Goal: Transaction & Acquisition: Purchase product/service

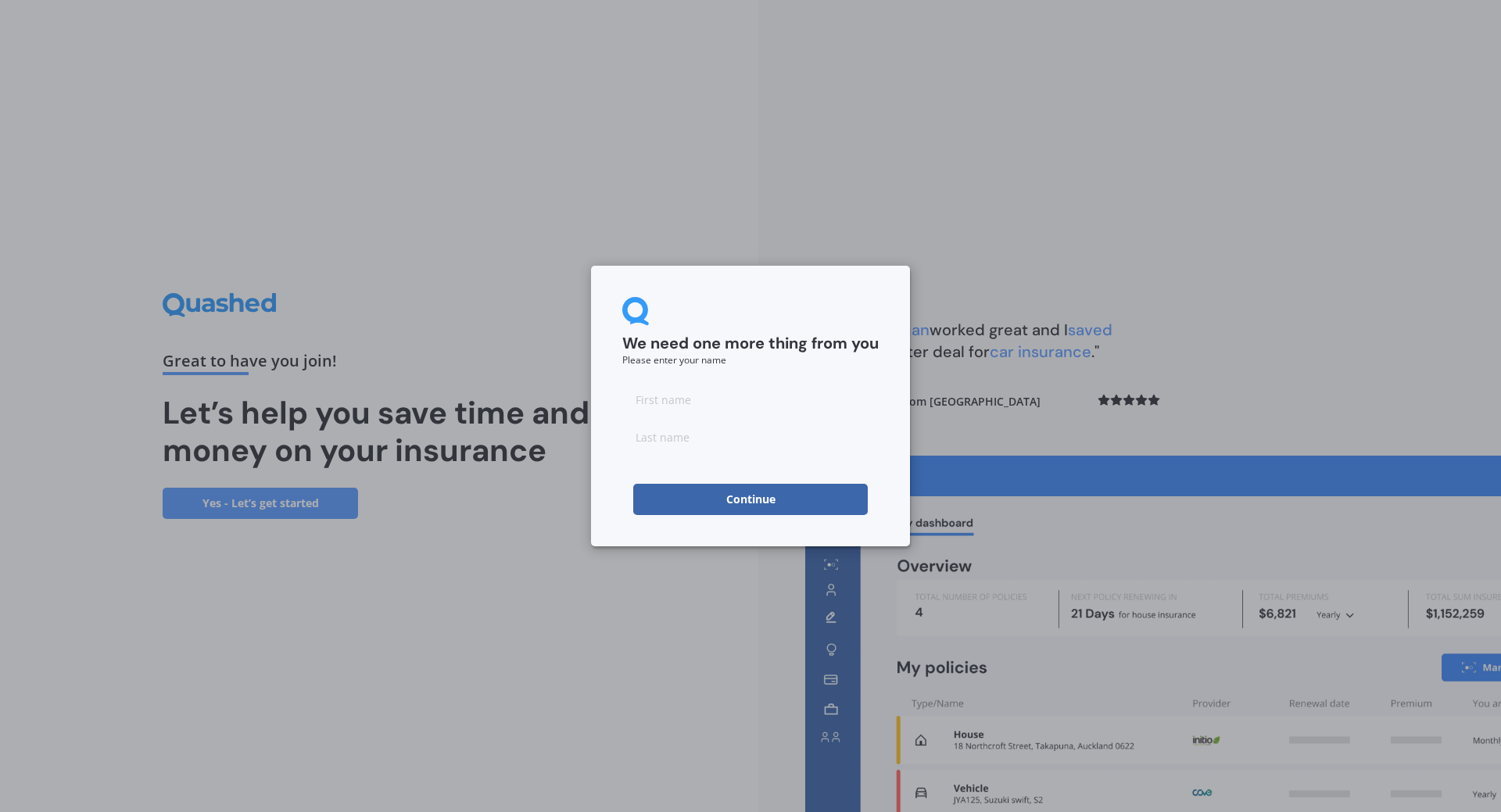
click at [728, 405] on input at bounding box center [750, 399] width 256 height 31
type input "[PERSON_NAME]"
click at [740, 508] on button "Continue" at bounding box center [750, 499] width 234 height 31
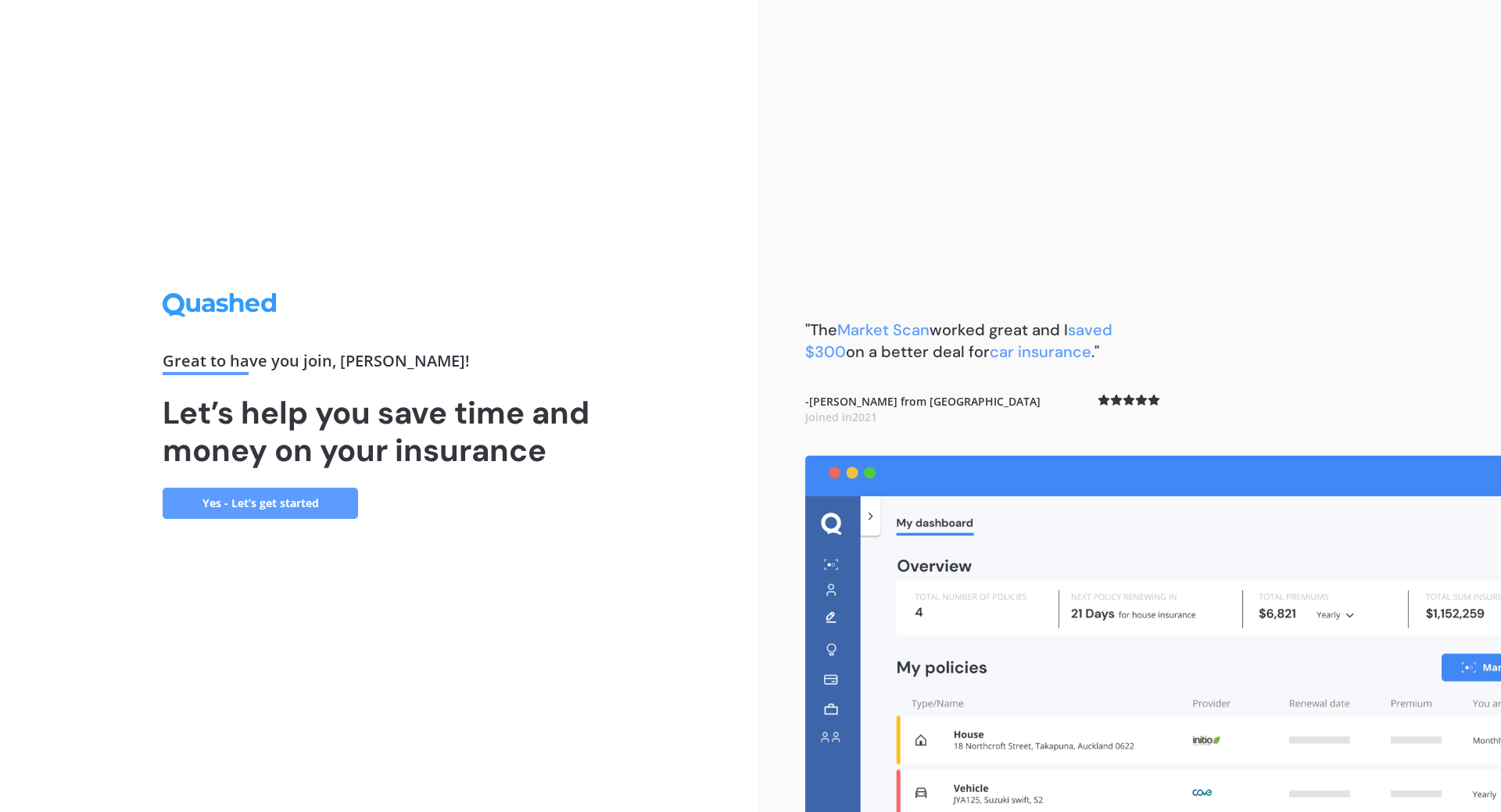
click at [291, 485] on div "Great to have you join , [PERSON_NAME] ! Let’s help you save time and money on …" at bounding box center [379, 406] width 433 height 225
click at [263, 502] on link "Yes - Let’s get started" at bounding box center [261, 503] width 196 height 31
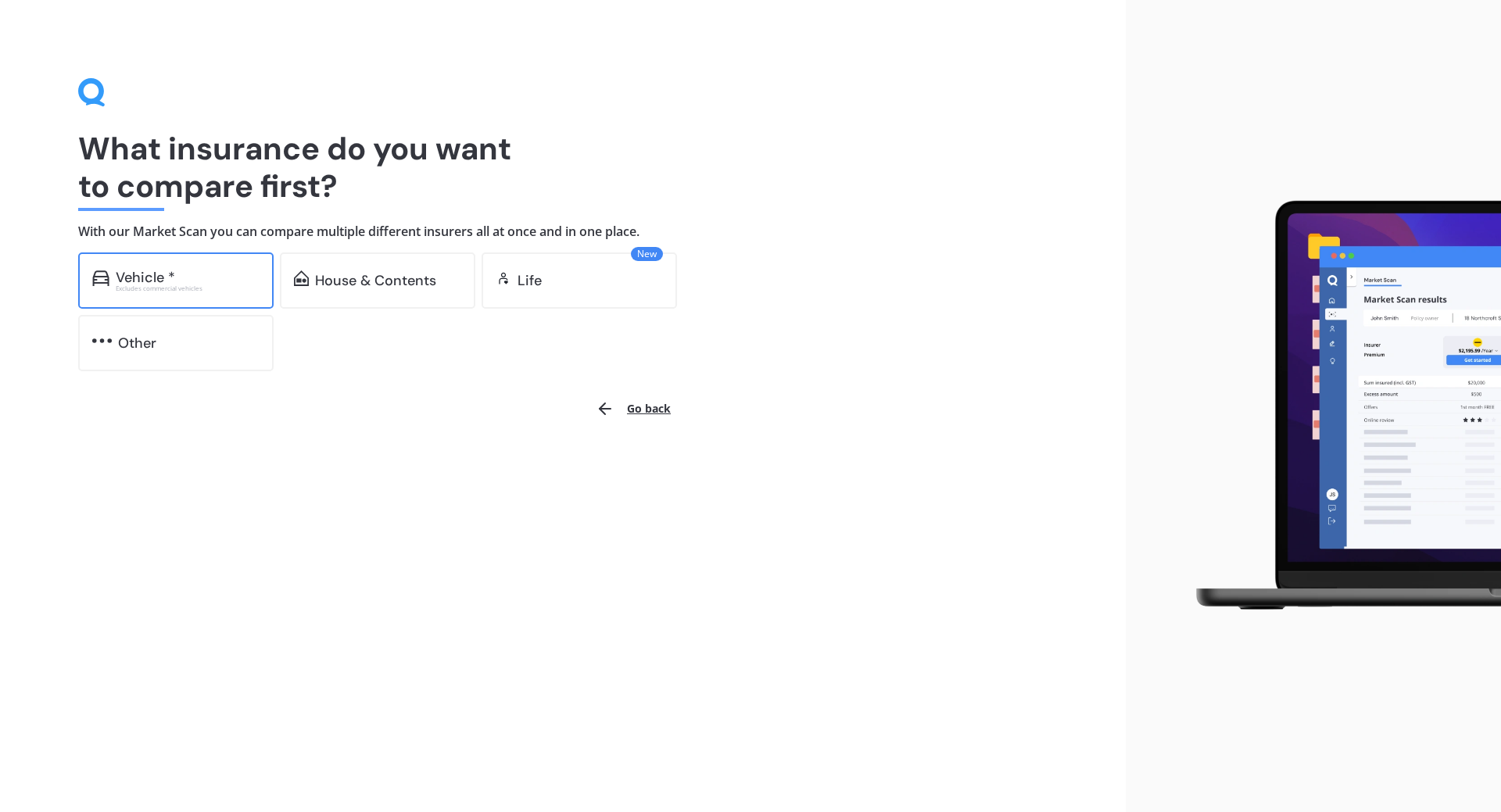
click at [145, 279] on div "Vehicle *" at bounding box center [145, 277] width 59 height 16
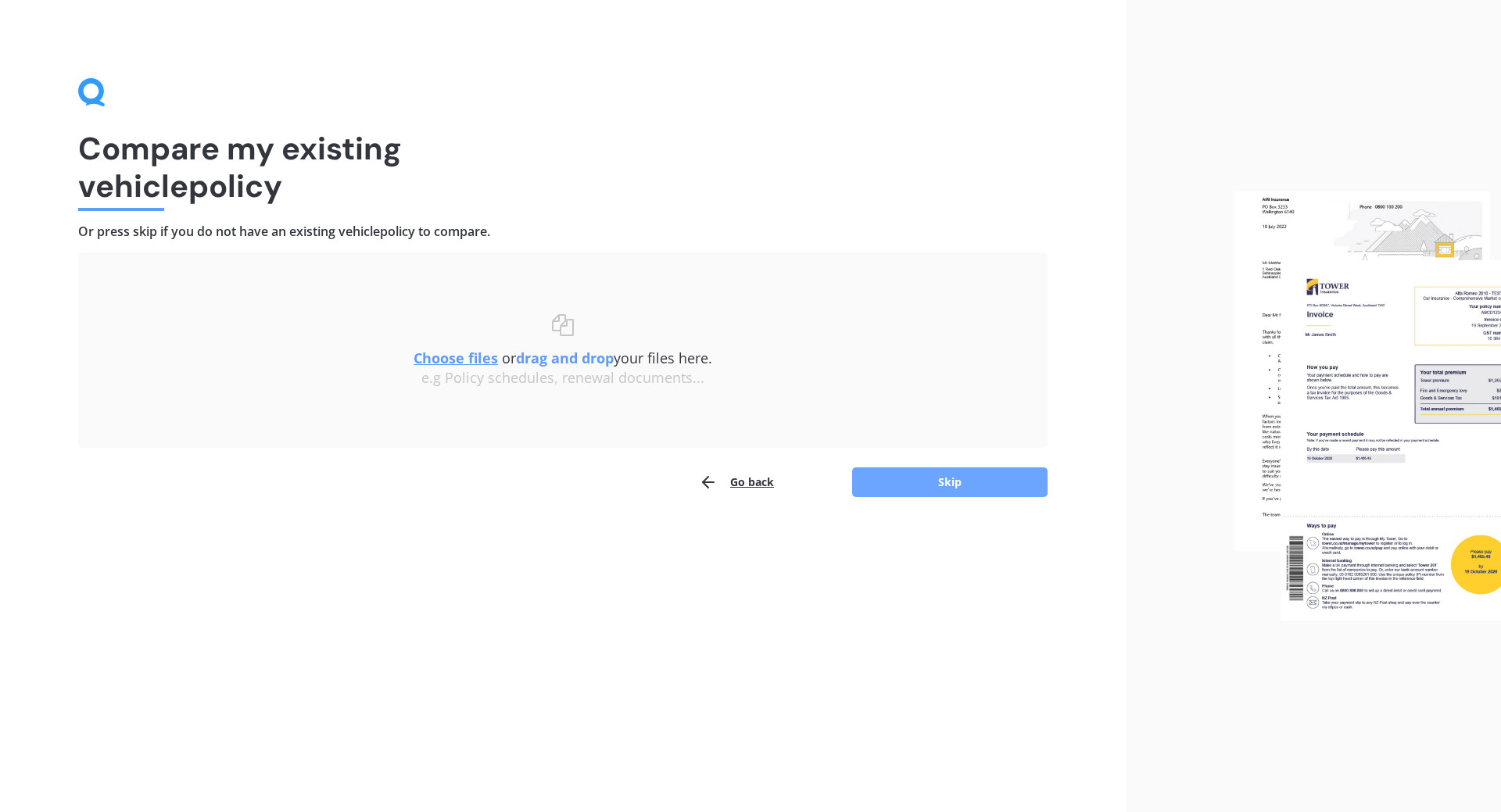
click at [908, 485] on button "Skip" at bounding box center [950, 481] width 196 height 30
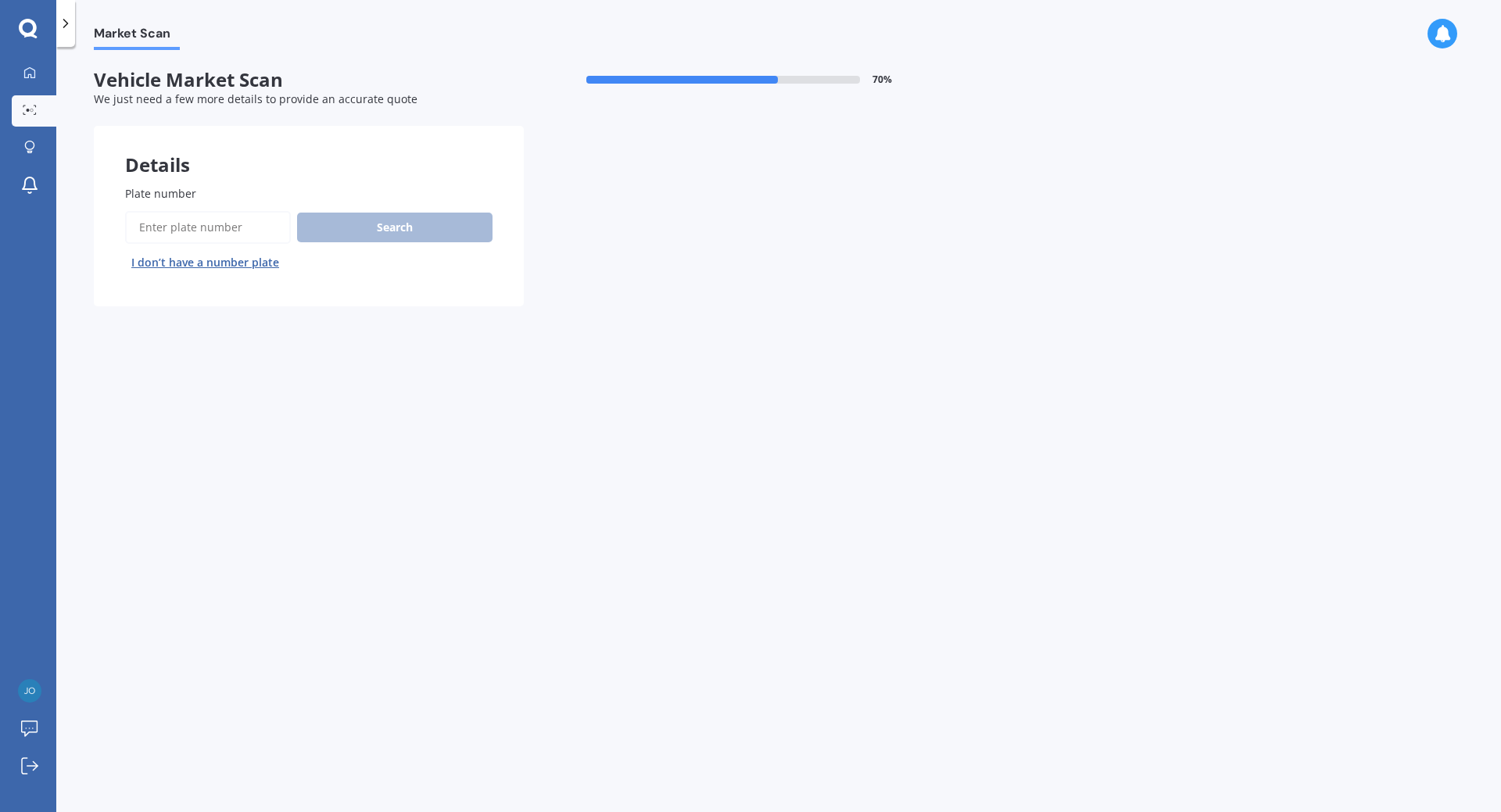
click at [173, 226] on input "Plate number" at bounding box center [207, 227] width 166 height 33
type input "gdj786"
click at [377, 232] on button "Search" at bounding box center [395, 227] width 196 height 30
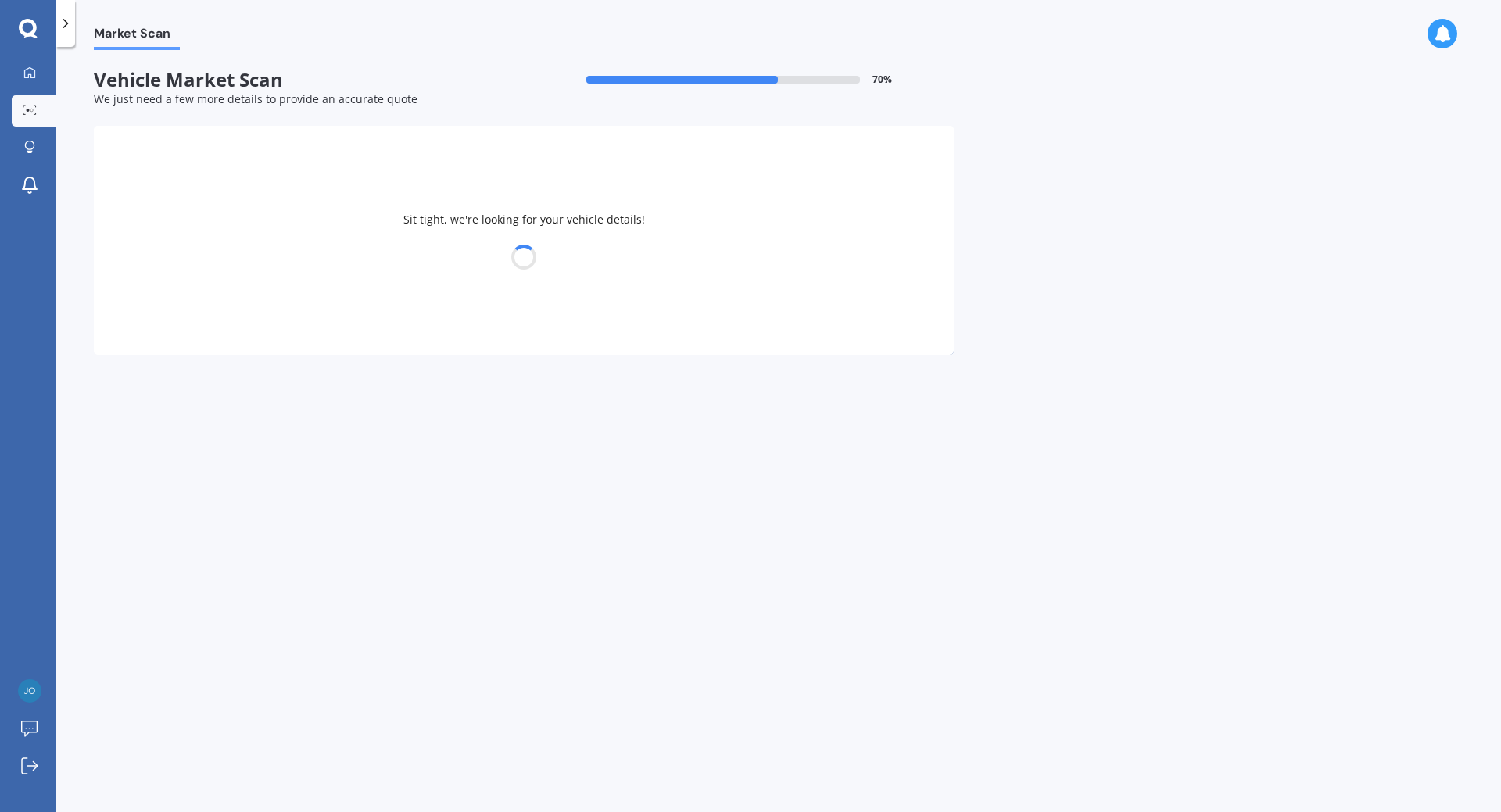
select select "AUDI"
select select "Q5"
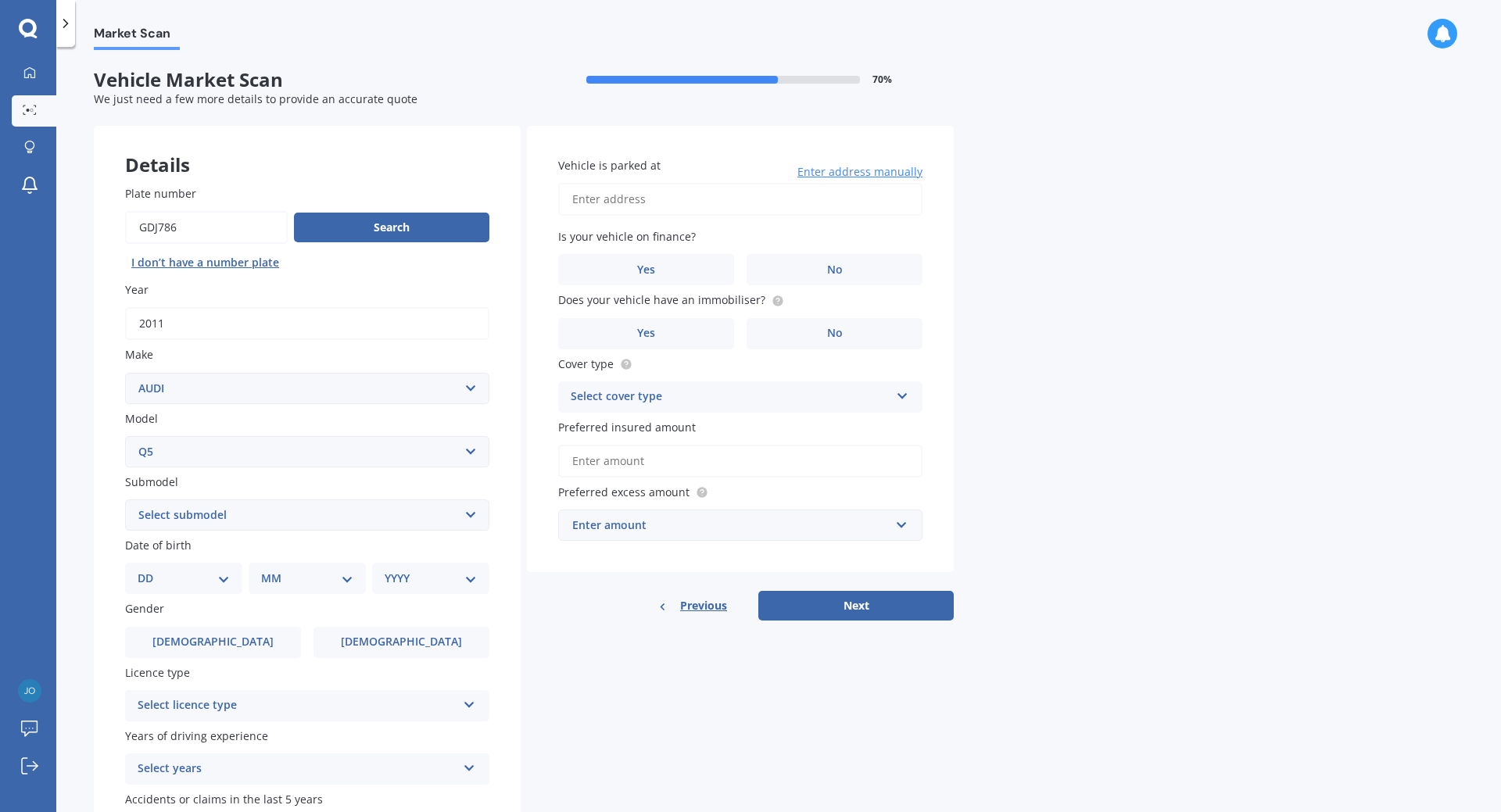
scroll to position [112, 0]
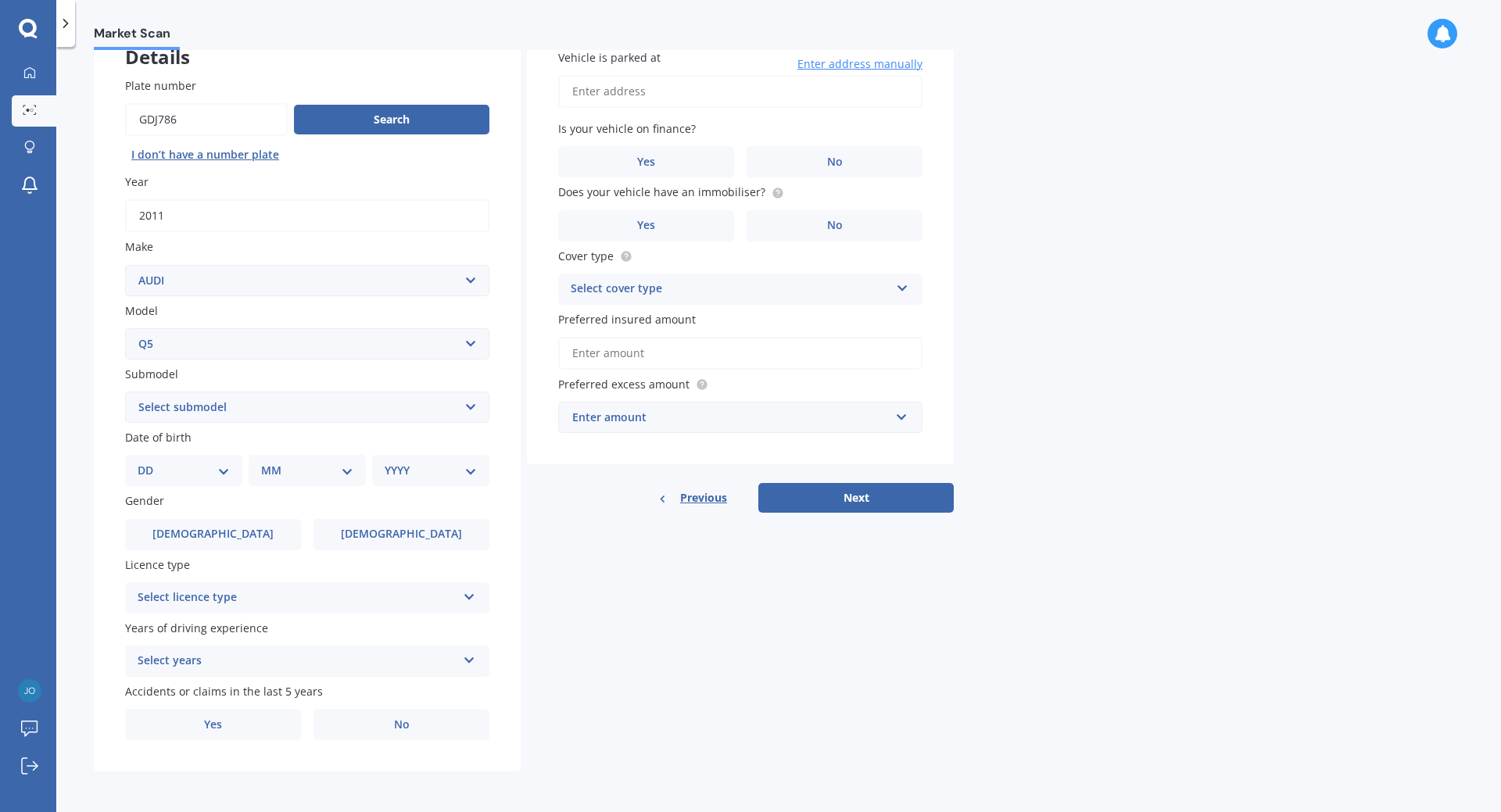
click at [125, 392] on select "Select submodel 2.0 TDI 3.0 TDI e-Tron Petrol Turbo S Station Wagon" at bounding box center [307, 407] width 364 height 31
select select "3.0 TDI"
click option "3.0 TDI" at bounding box center [0, 0] width 0 height 0
click at [137, 462] on select "DD 01 02 03 04 05 06 07 08 09 10 11 12 13 14 15 16 17 18 19 20 21 22 23 24 25 2…" at bounding box center [183, 471] width 92 height 17
select select "17"
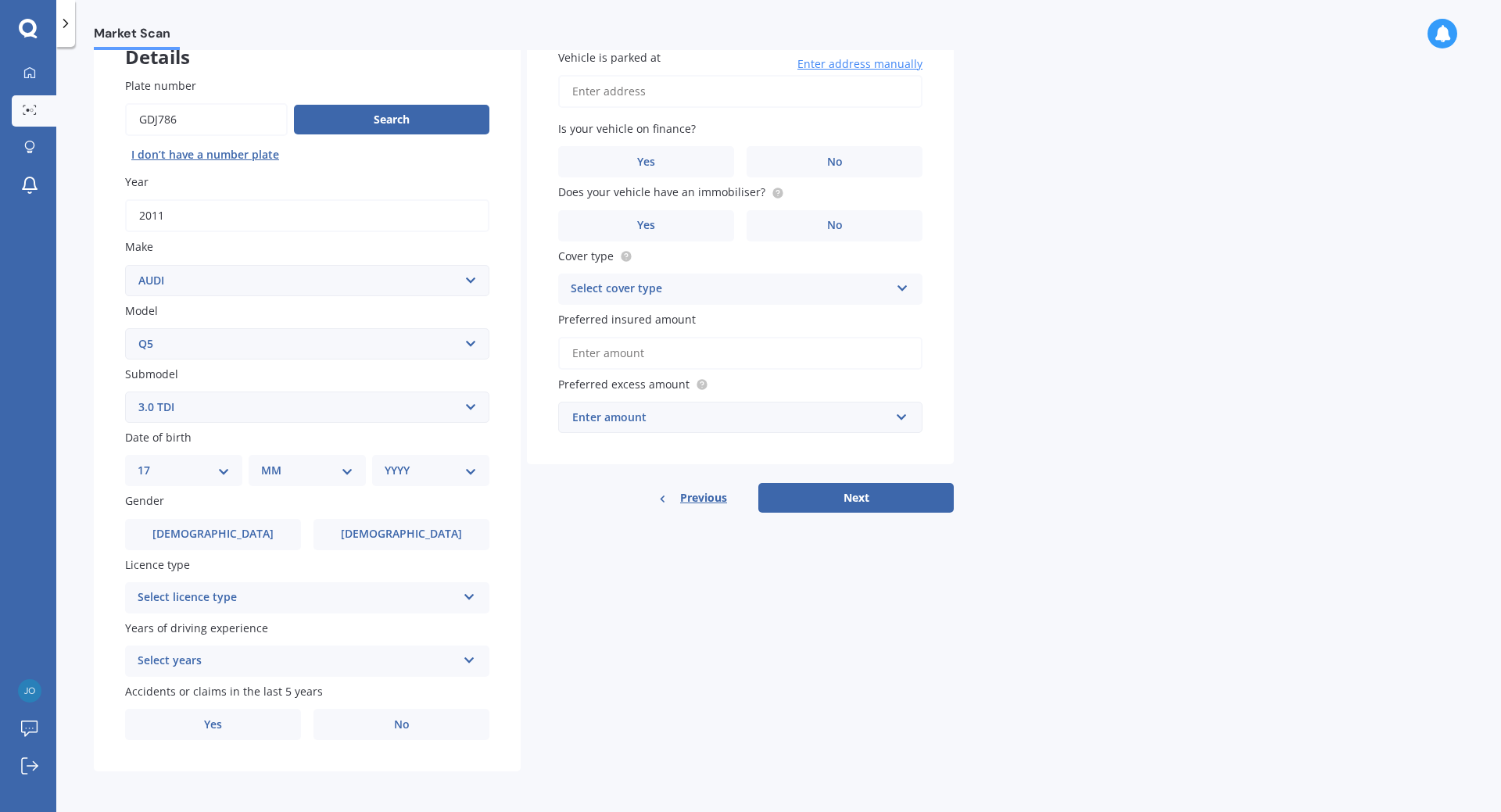
click option "17" at bounding box center [0, 0] width 0 height 0
click at [267, 462] on select "MM 01 02 03 04 05 06 07 08 09 10 11 12" at bounding box center [310, 471] width 86 height 17
select select "07"
click option "07" at bounding box center [0, 0] width 0 height 0
click at [385, 462] on select "YYYY 2025 2024 2023 2022 2021 2020 2019 2018 2017 2016 2015 2014 2013 2012 2011…" at bounding box center [428, 471] width 86 height 17
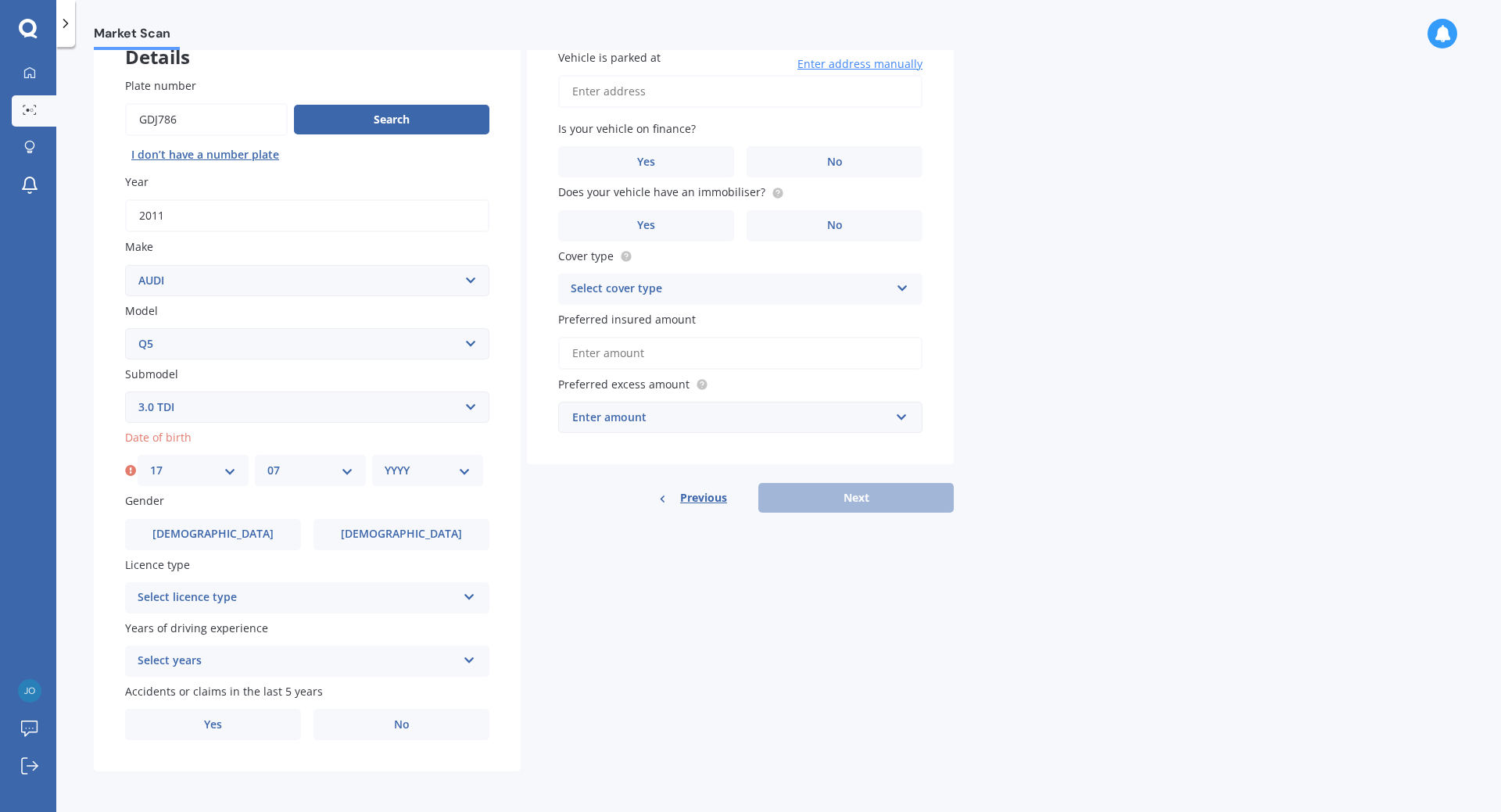
select select "1970"
click option "1970" at bounding box center [0, 0] width 0 height 0
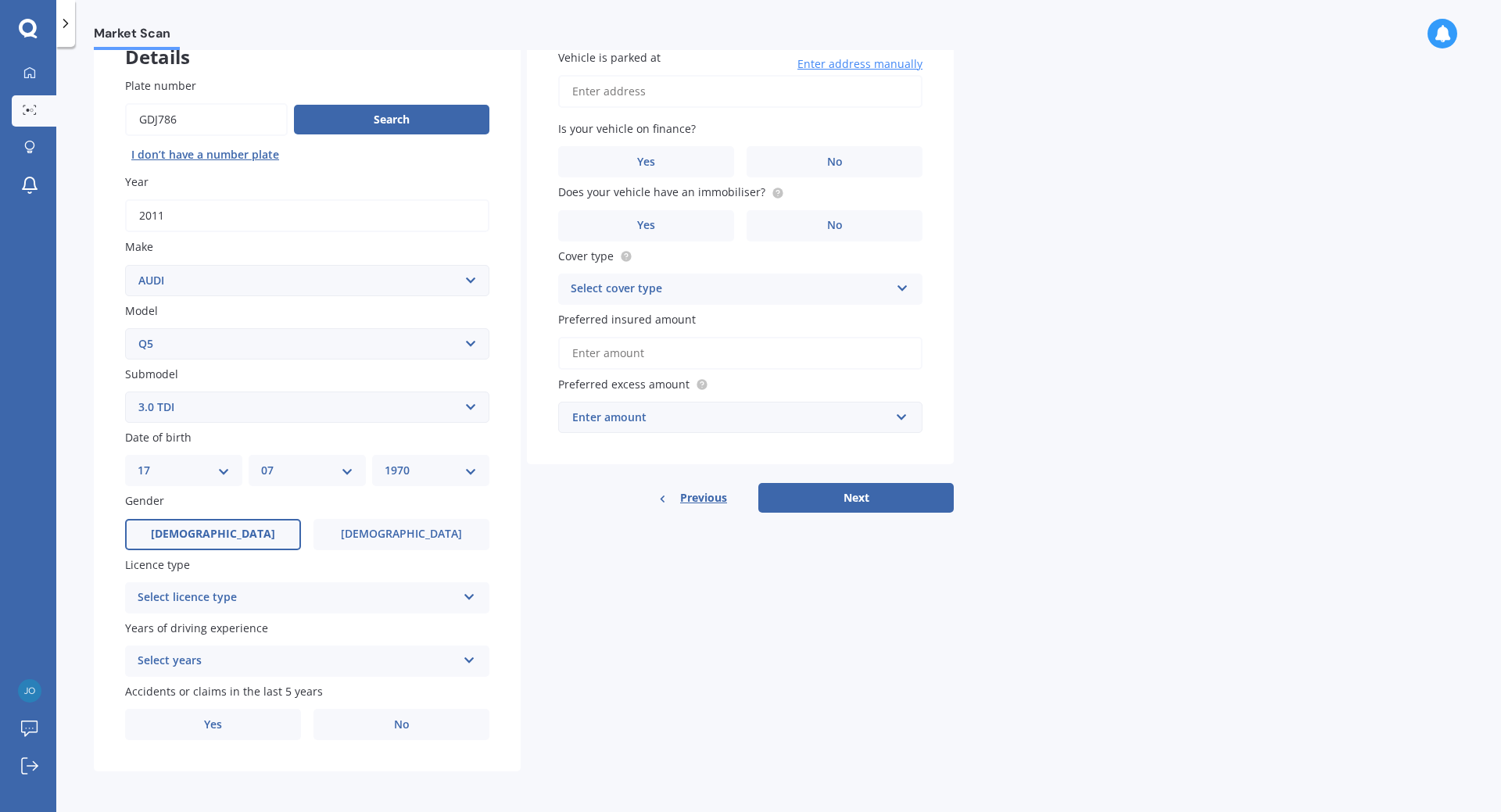
click at [244, 521] on label "[DEMOGRAPHIC_DATA]" at bounding box center [213, 535] width 176 height 31
click at [0, 0] on input "[DEMOGRAPHIC_DATA]" at bounding box center [0, 0] width 0 height 0
click at [294, 595] on div "Select licence type" at bounding box center [297, 598] width 319 height 19
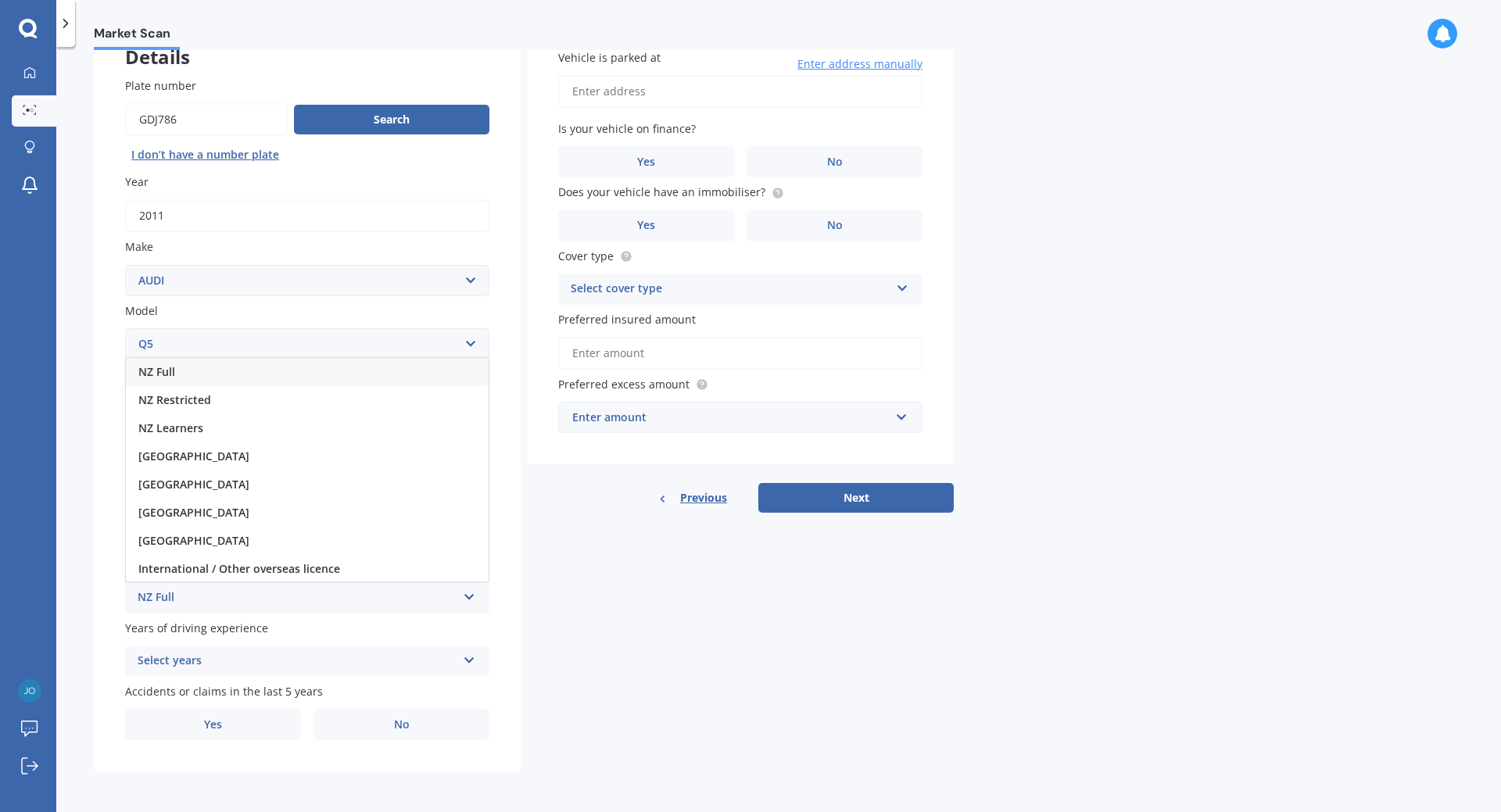
click at [236, 375] on div "NZ Full" at bounding box center [307, 372] width 363 height 28
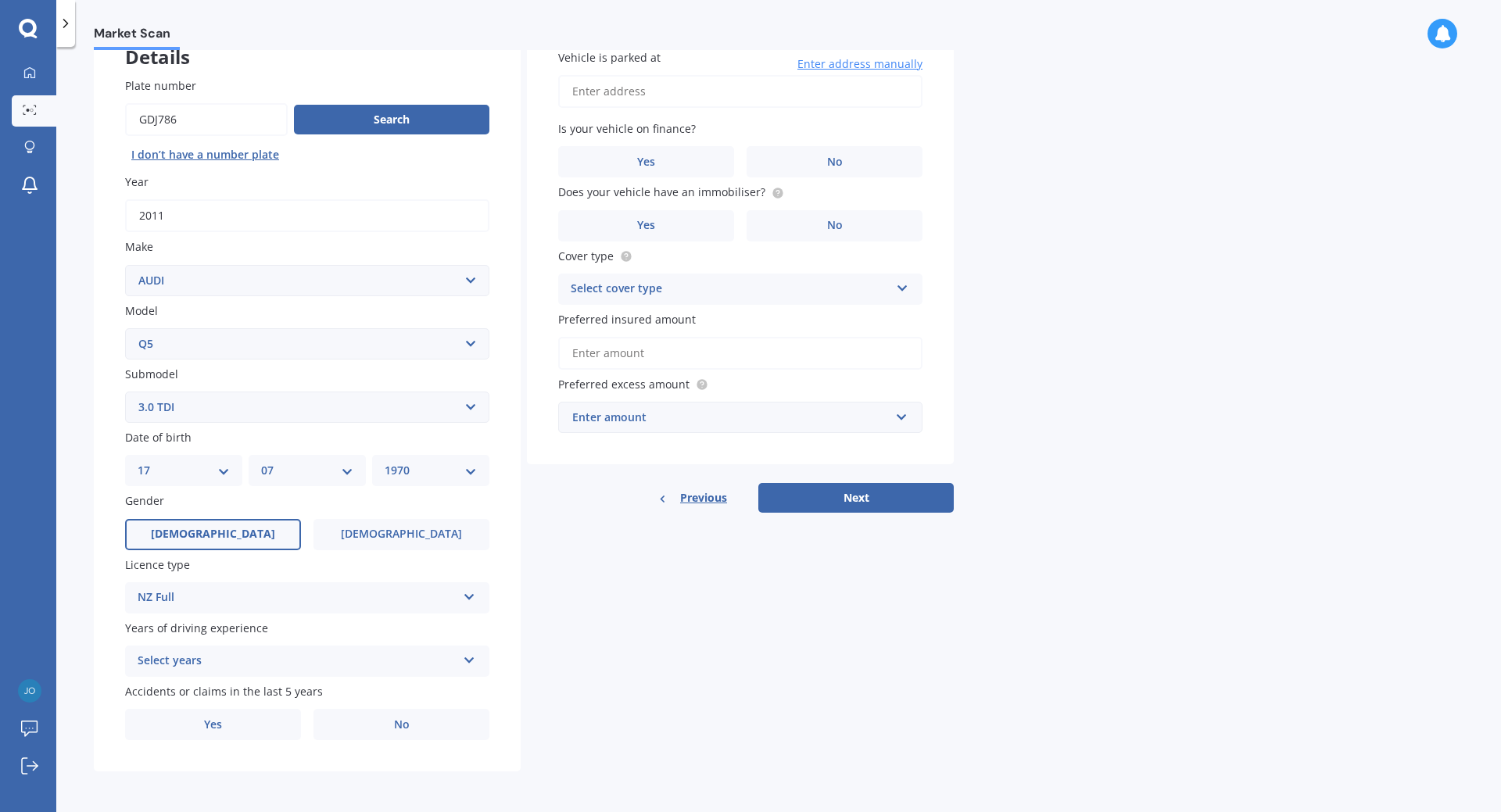
click at [236, 660] on div "Select years" at bounding box center [297, 661] width 319 height 19
click at [231, 519] on div "5 or more years" at bounding box center [307, 518] width 363 height 28
click at [353, 714] on label "No" at bounding box center [401, 724] width 176 height 31
click at [0, 0] on input "No" at bounding box center [0, 0] width 0 height 0
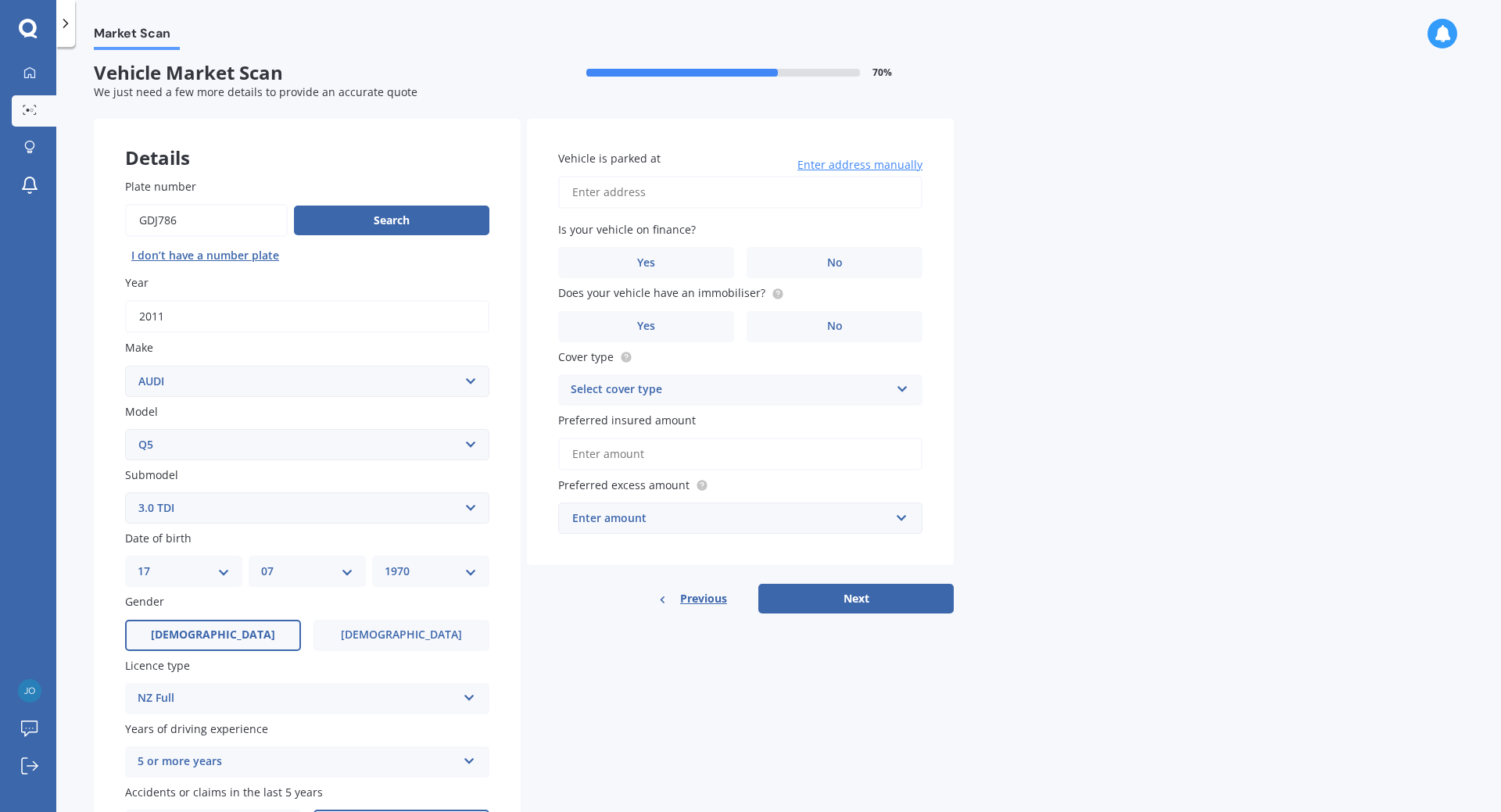
scroll to position [0, 0]
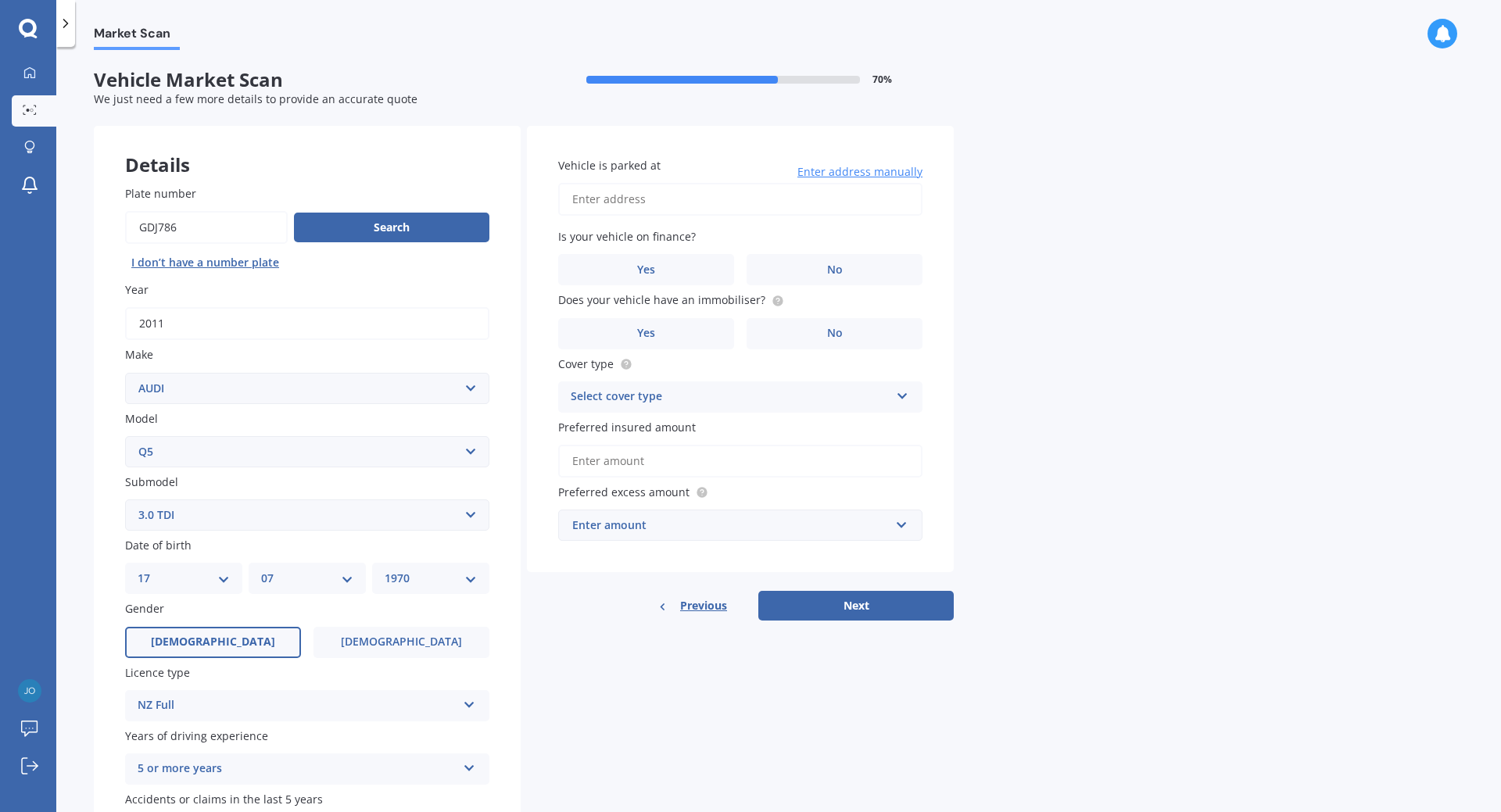
click at [779, 201] on input "Vehicle is parked at" at bounding box center [740, 199] width 364 height 33
type input "[STREET_ADDRESS][PERSON_NAME] 2014"
click at [804, 266] on label "No" at bounding box center [835, 269] width 176 height 31
click at [0, 0] on input "No" at bounding box center [0, 0] width 0 height 0
click at [666, 331] on label "Yes" at bounding box center [646, 333] width 176 height 31
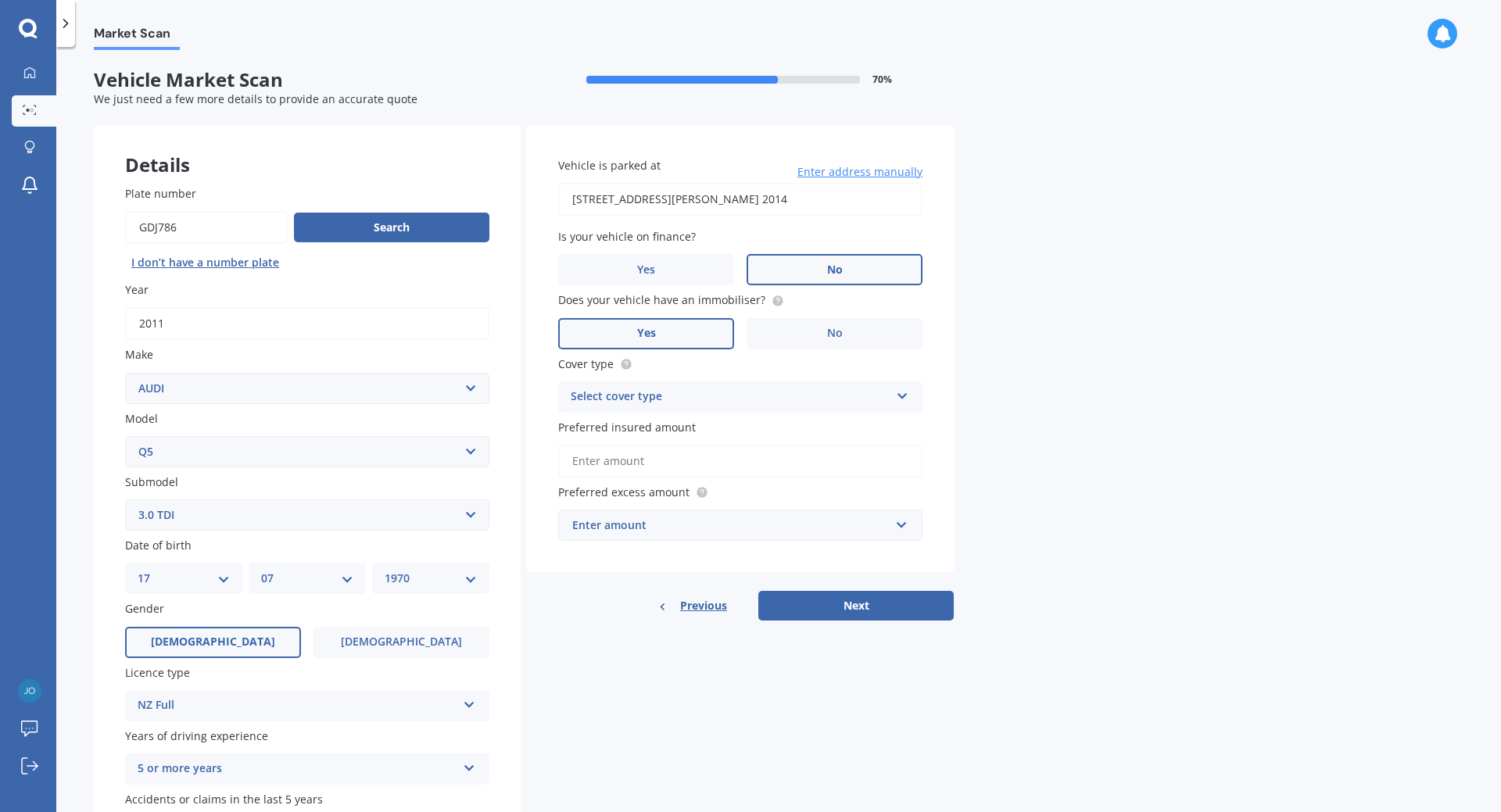
click at [0, 0] on input "Yes" at bounding box center [0, 0] width 0 height 0
click at [724, 401] on div "Select cover type" at bounding box center [730, 397] width 319 height 19
click at [654, 425] on div "Comprehensive" at bounding box center [740, 428] width 363 height 28
click at [666, 534] on div "Enter amount" at bounding box center [731, 525] width 317 height 17
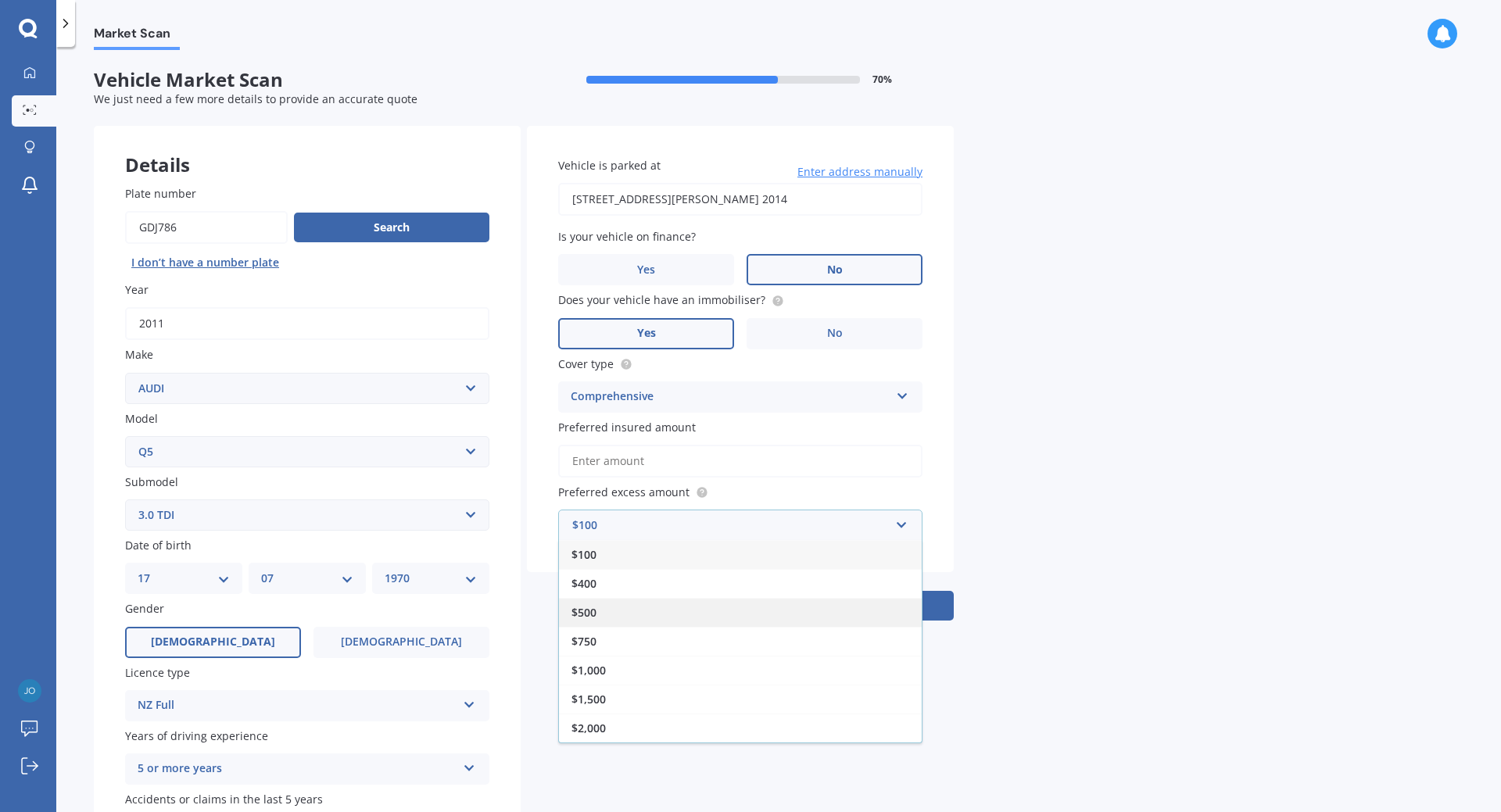
click at [608, 617] on div "$500" at bounding box center [740, 612] width 363 height 29
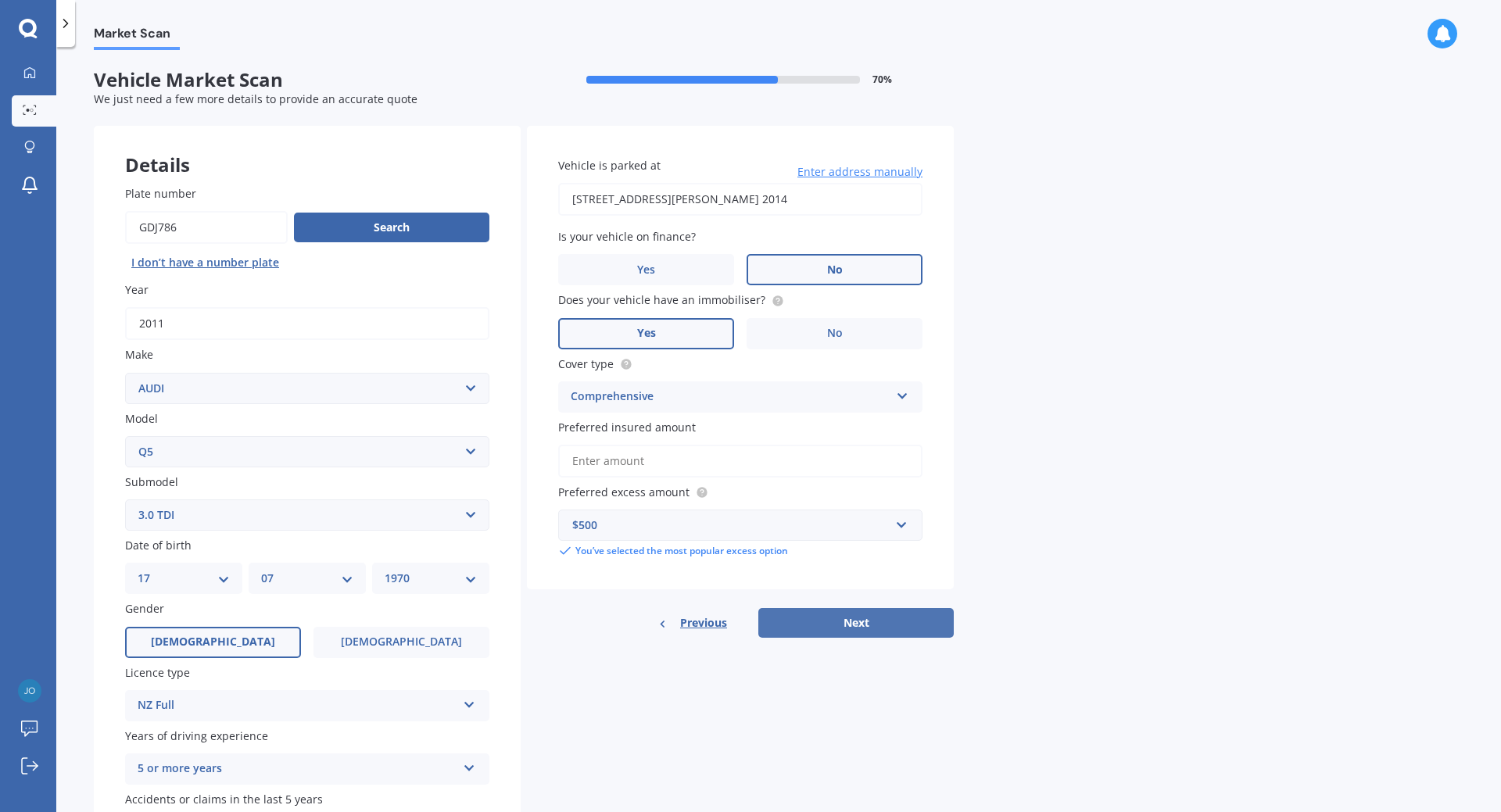
click at [864, 626] on button "Next" at bounding box center [856, 622] width 196 height 30
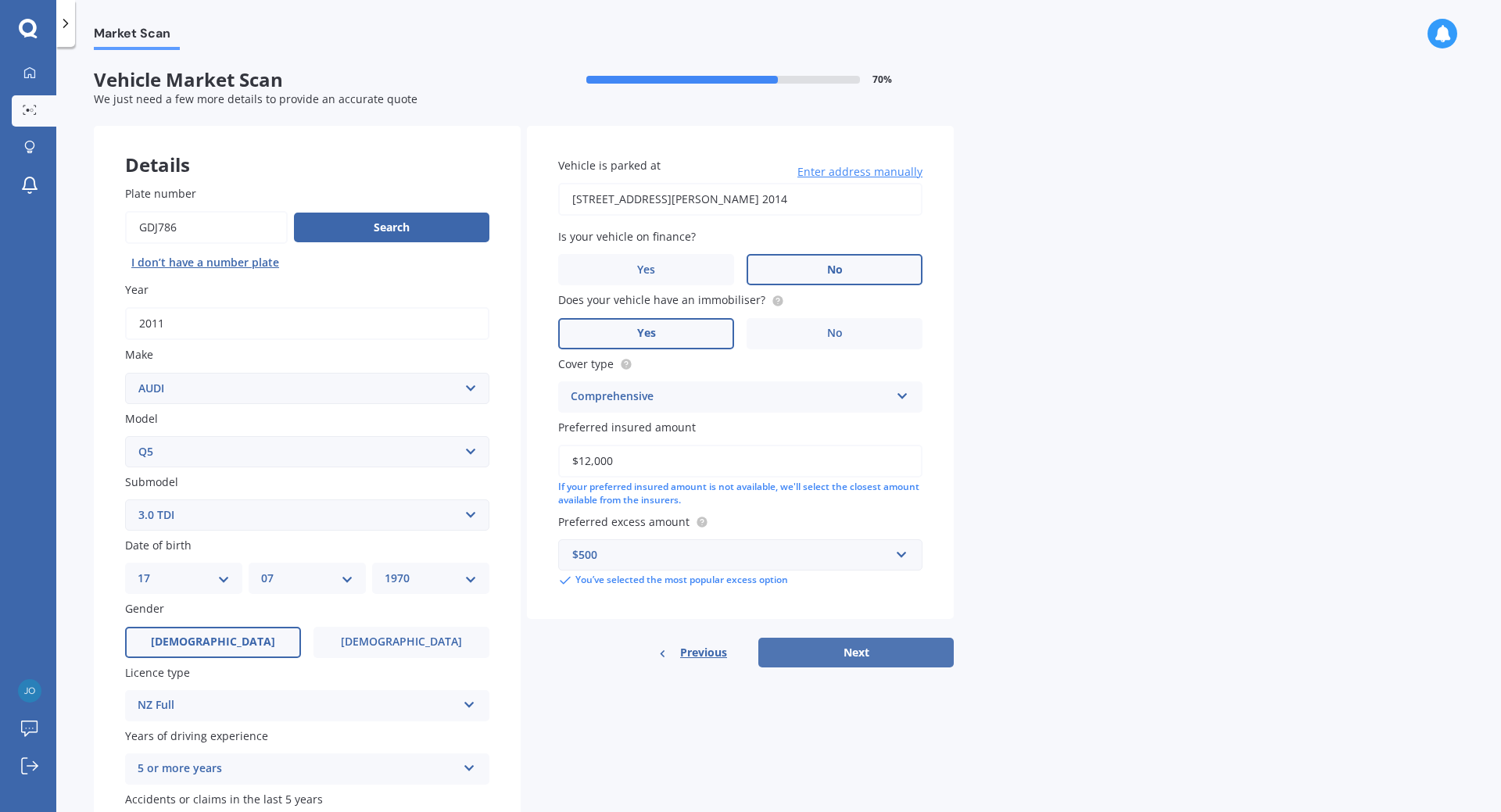
type input "$12,000"
click at [853, 658] on button "Next" at bounding box center [856, 653] width 196 height 30
select select "17"
select select "07"
select select "1970"
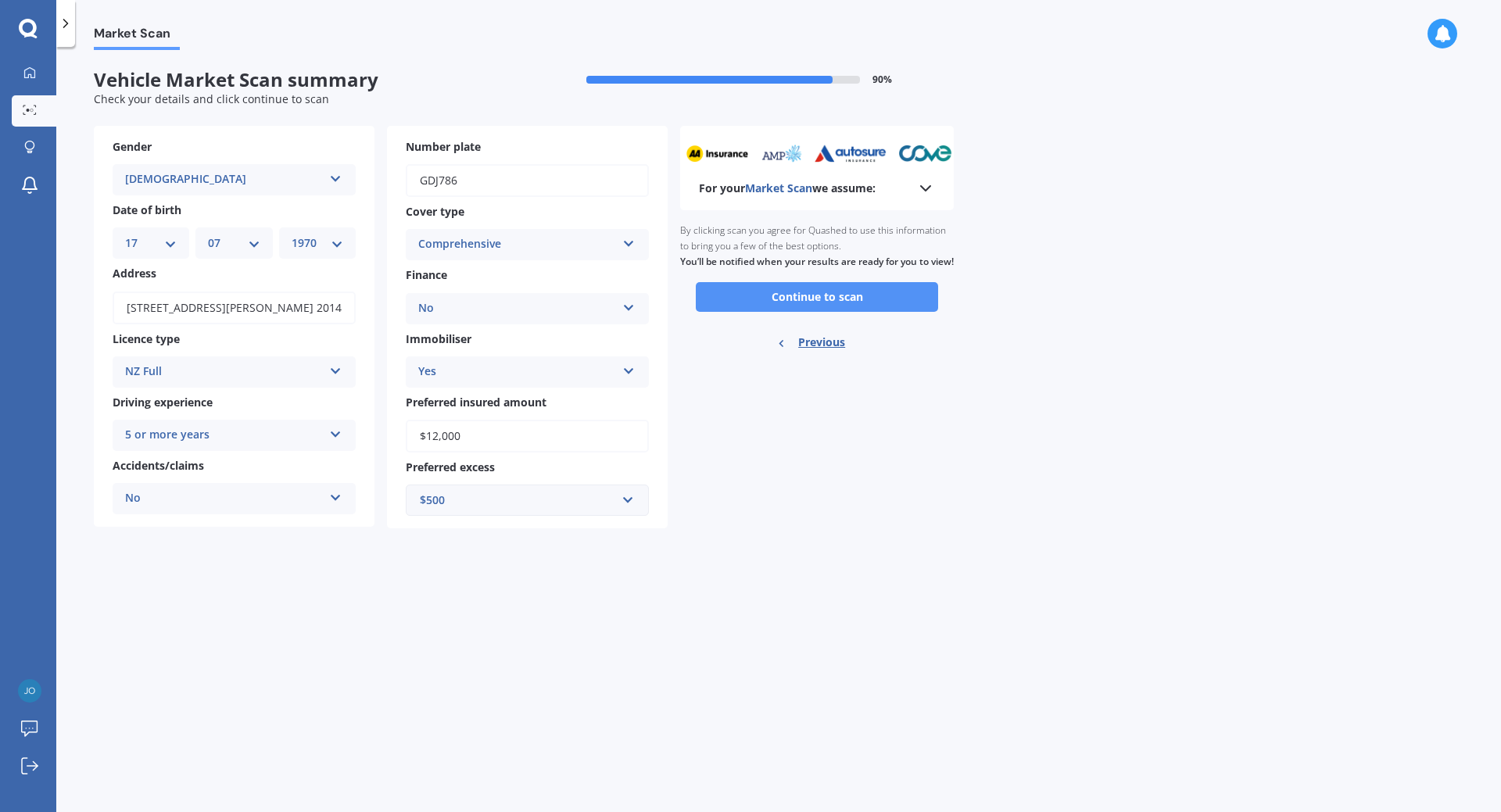
click at [773, 312] on button "Continue to scan" at bounding box center [816, 297] width 242 height 30
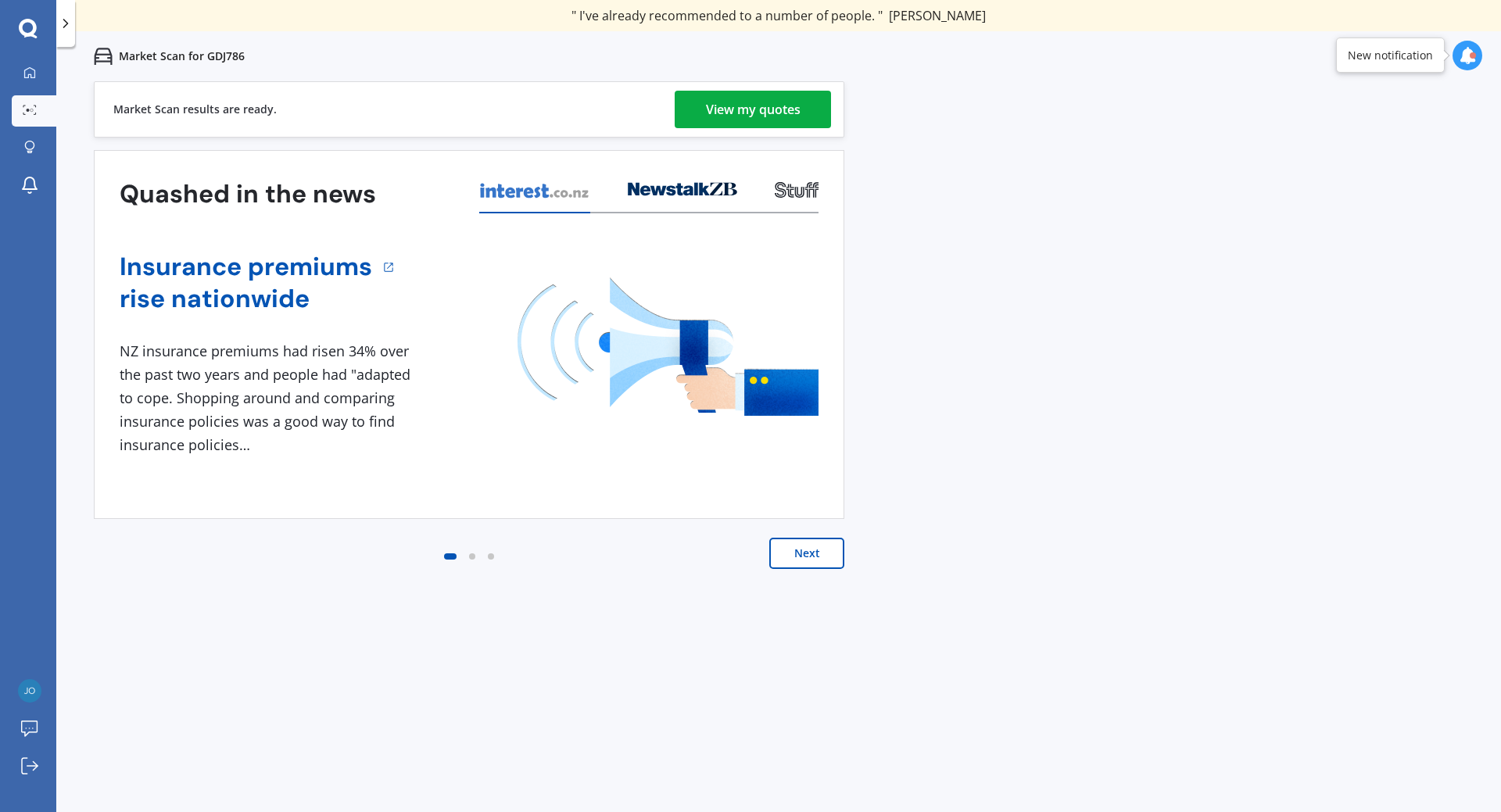
click at [794, 116] on div "View my quotes" at bounding box center [753, 110] width 94 height 38
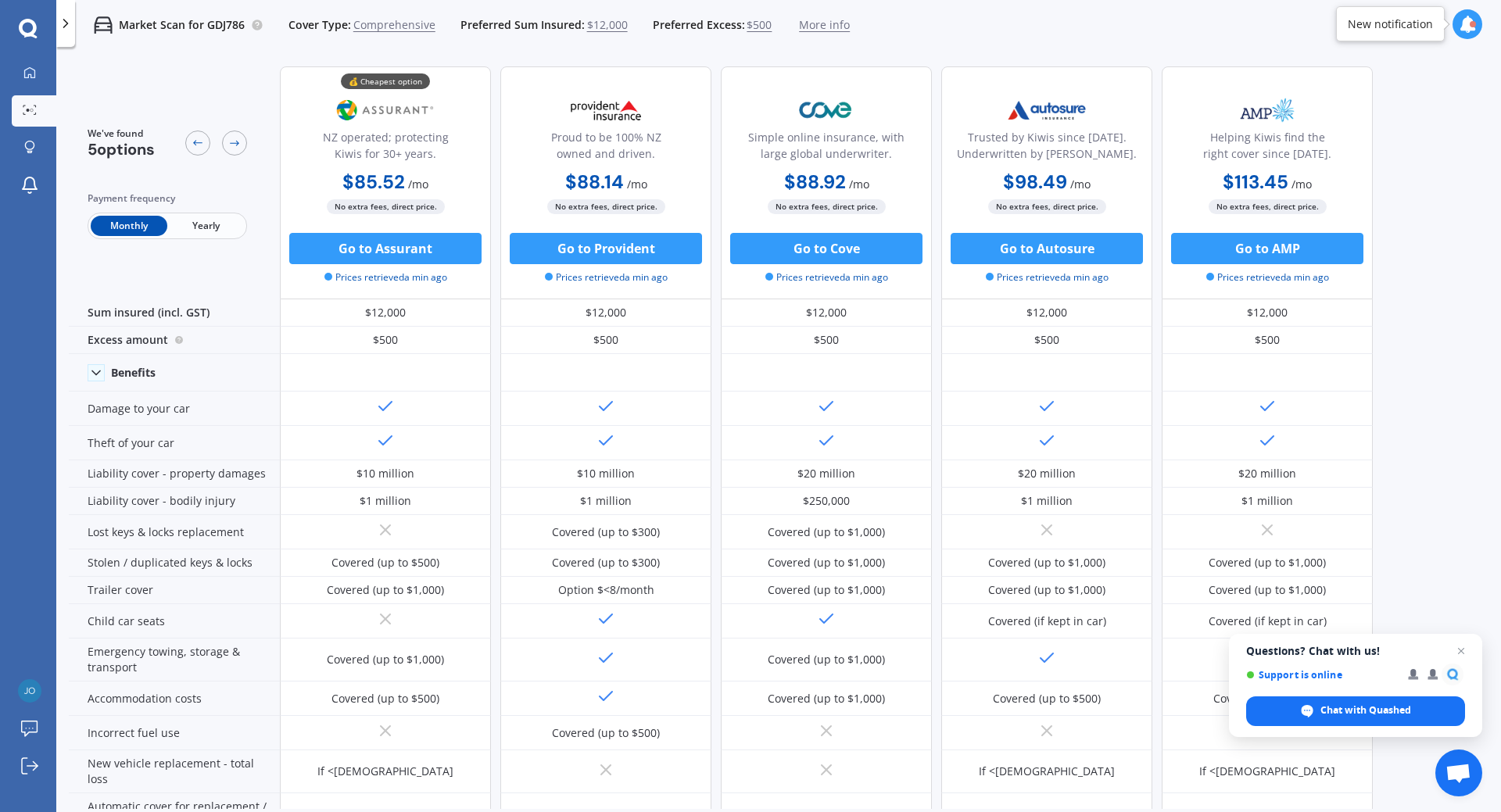
click at [206, 223] on span "Yearly" at bounding box center [205, 226] width 77 height 20
